Goal: Task Accomplishment & Management: Use online tool/utility

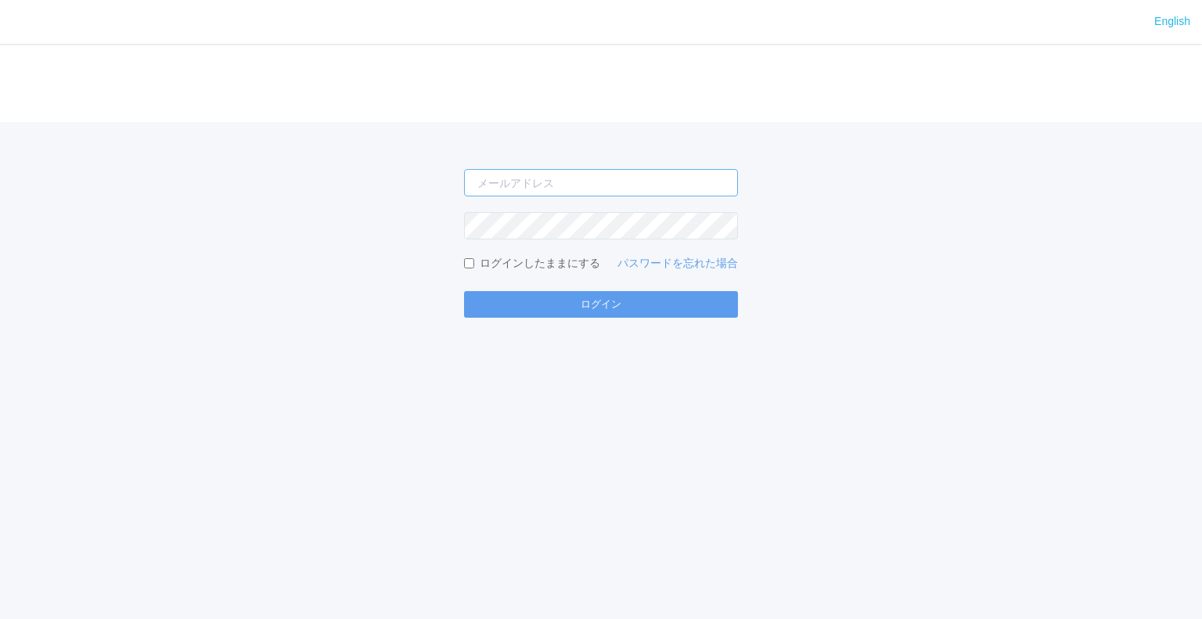
click at [542, 181] on input "email" at bounding box center [601, 182] width 274 height 27
type input "[EMAIL_ADDRESS][DOMAIN_NAME]"
click at [464, 291] on button "ログイン" at bounding box center [601, 304] width 274 height 27
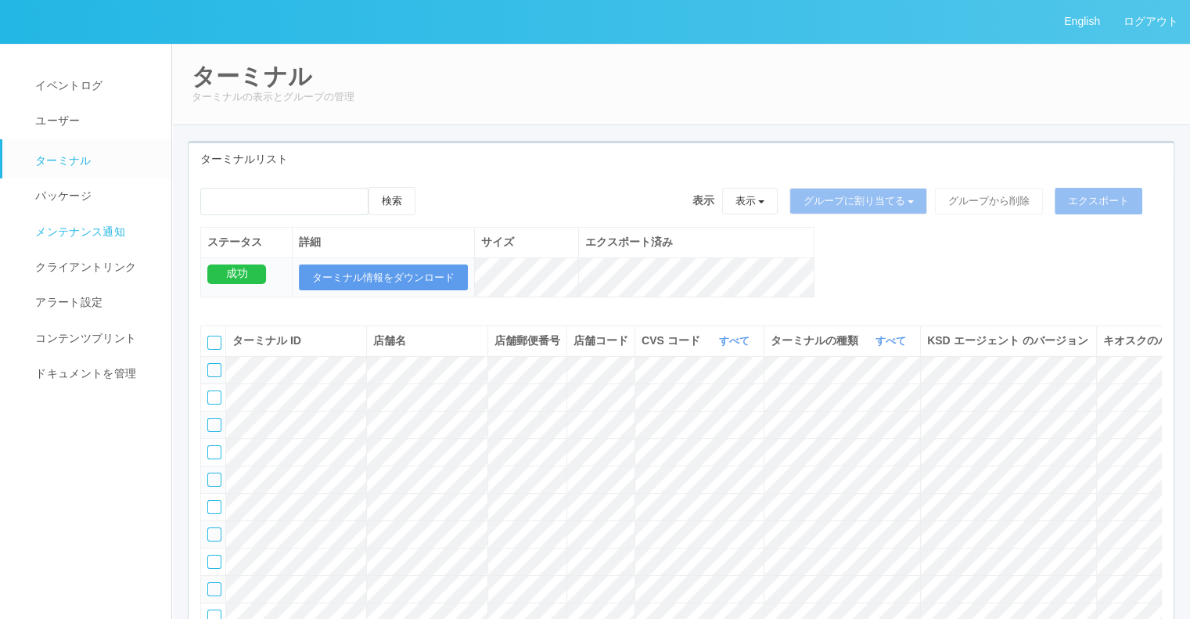
click at [92, 238] on span "メンテナンス通知" at bounding box center [78, 231] width 94 height 13
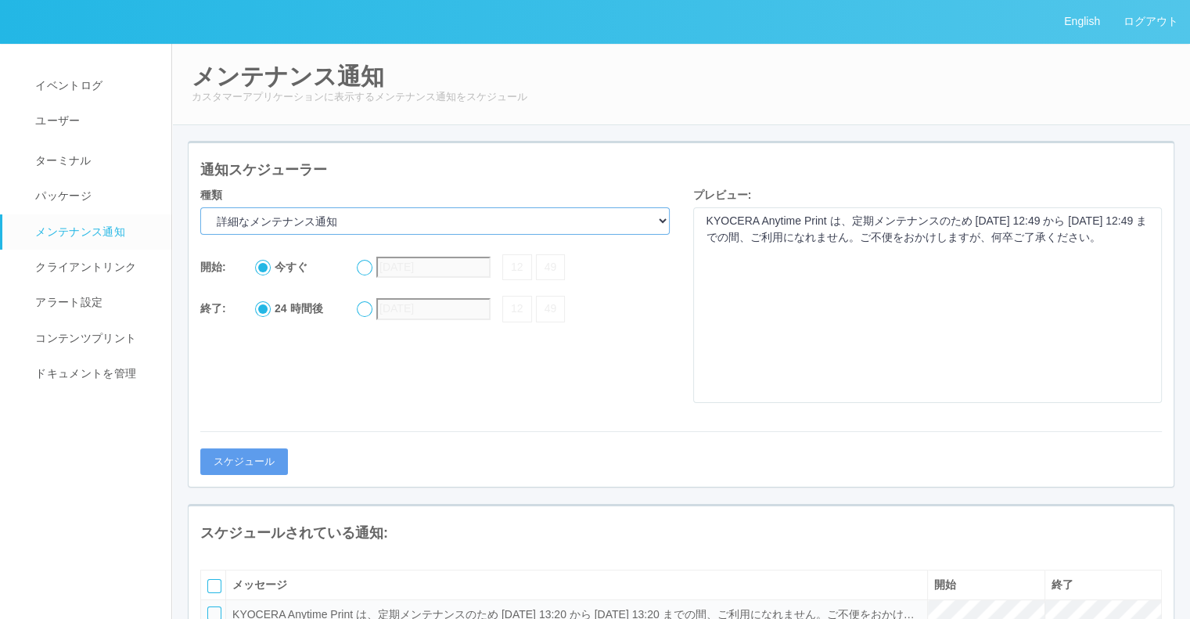
click at [425, 209] on select "詳細なメンテナンス通知 現在メンテナンス中 拡張メンテナンス" at bounding box center [435, 220] width 470 height 27
select select "Extended maintenance"
click at [200, 207] on select "詳細なメンテナンス通知 現在メンテナンス中 拡張メンテナンス" at bounding box center [435, 220] width 470 height 27
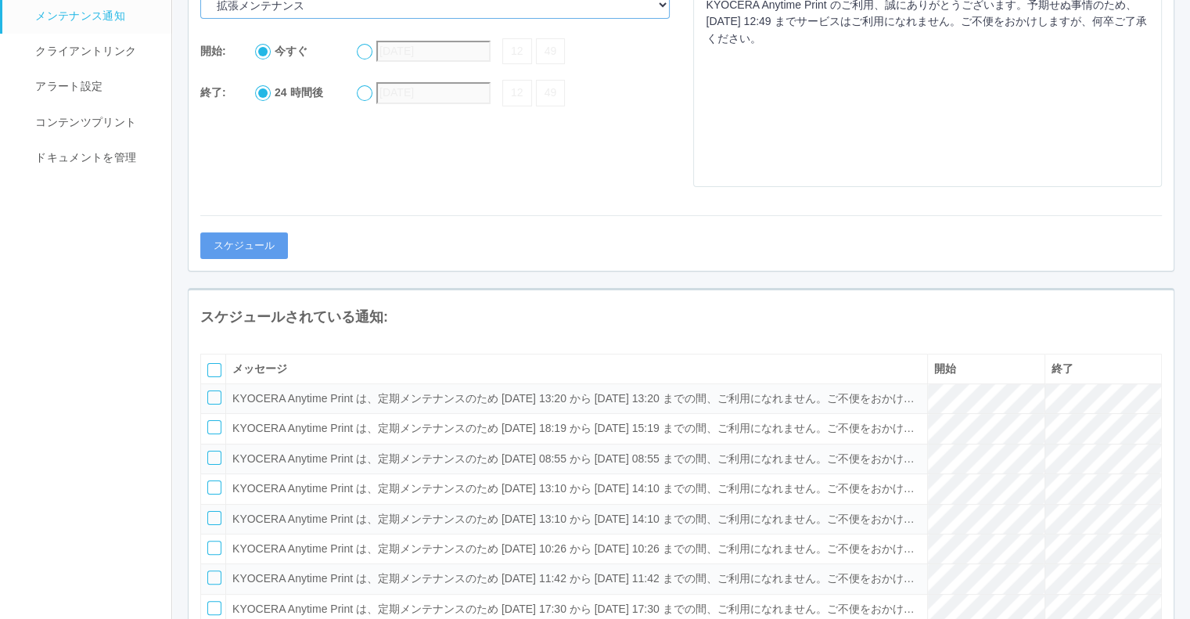
scroll to position [216, 0]
click at [831, 257] on div "通知スケジューラー 種類 詳細なメンテナンス通知 現在メンテナンス中 拡張メンテナンス 開始: 今すぐ [DATE] 12 49 終了: 24 時間後 [DA…" at bounding box center [681, 99] width 985 height 344
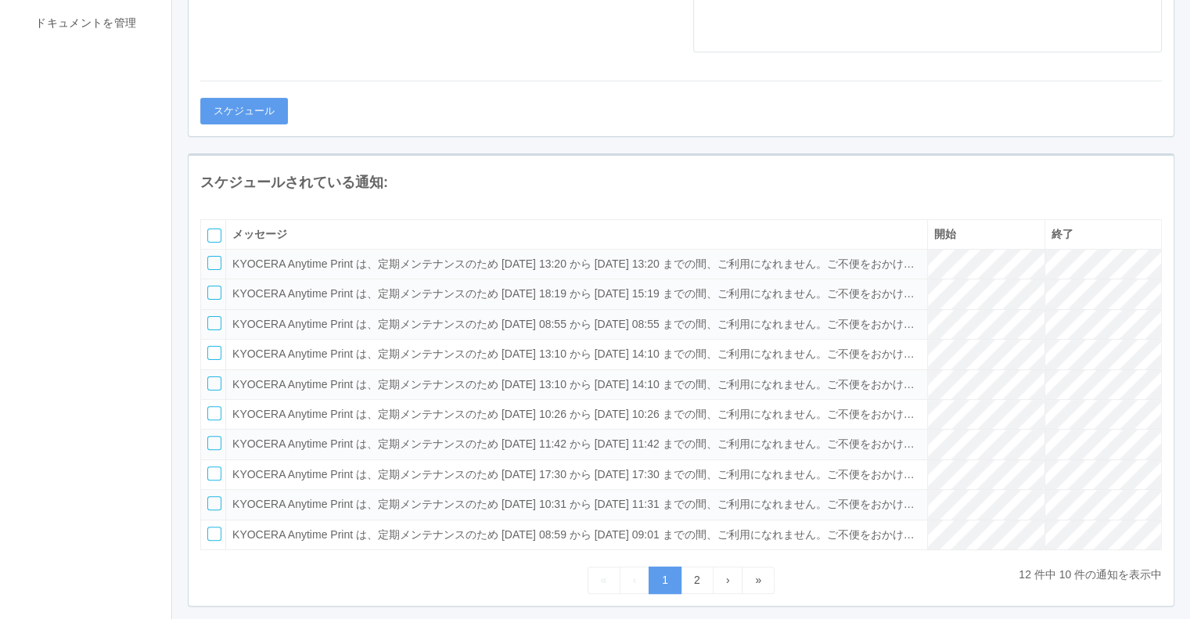
scroll to position [0, 0]
